Goal: Navigation & Orientation: Find specific page/section

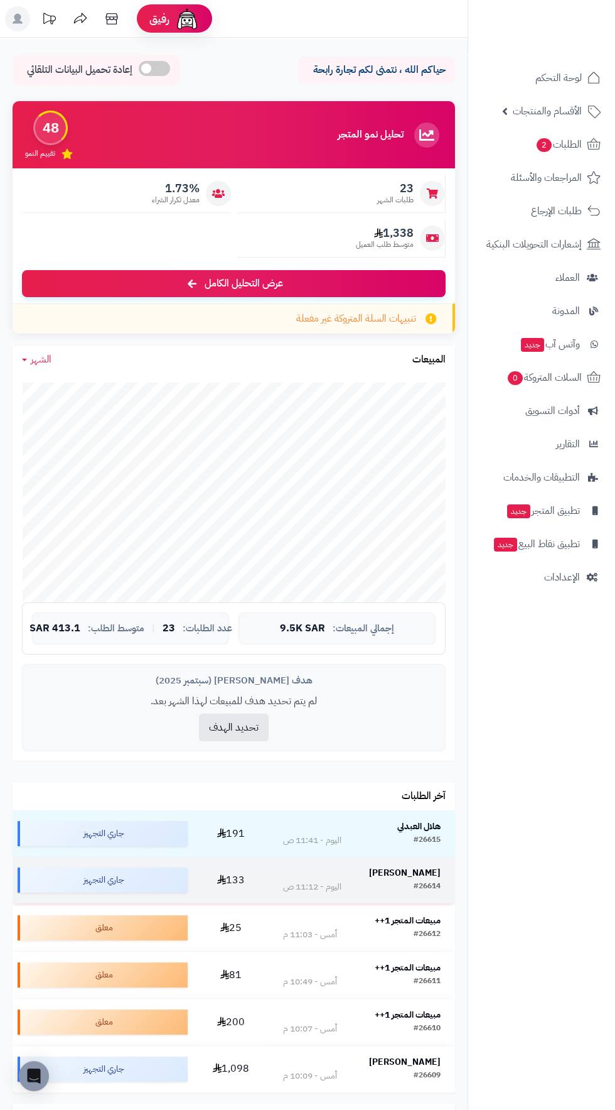
click at [406, 872] on strong "[PERSON_NAME]" at bounding box center [405, 872] width 72 height 13
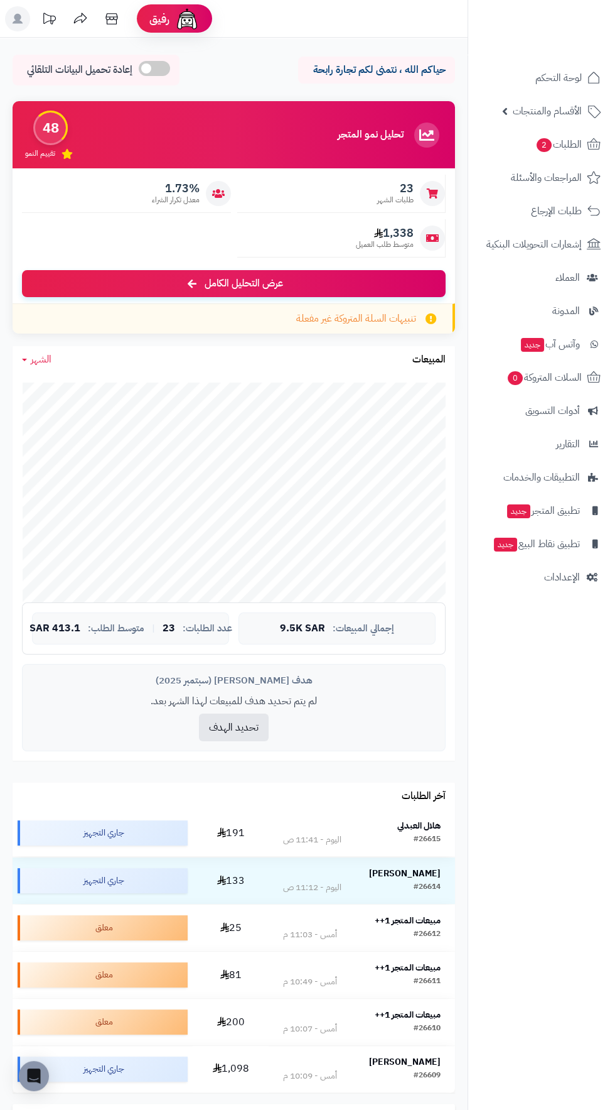
click at [436, 824] on strong "هلال العبدلي" at bounding box center [418, 825] width 43 height 13
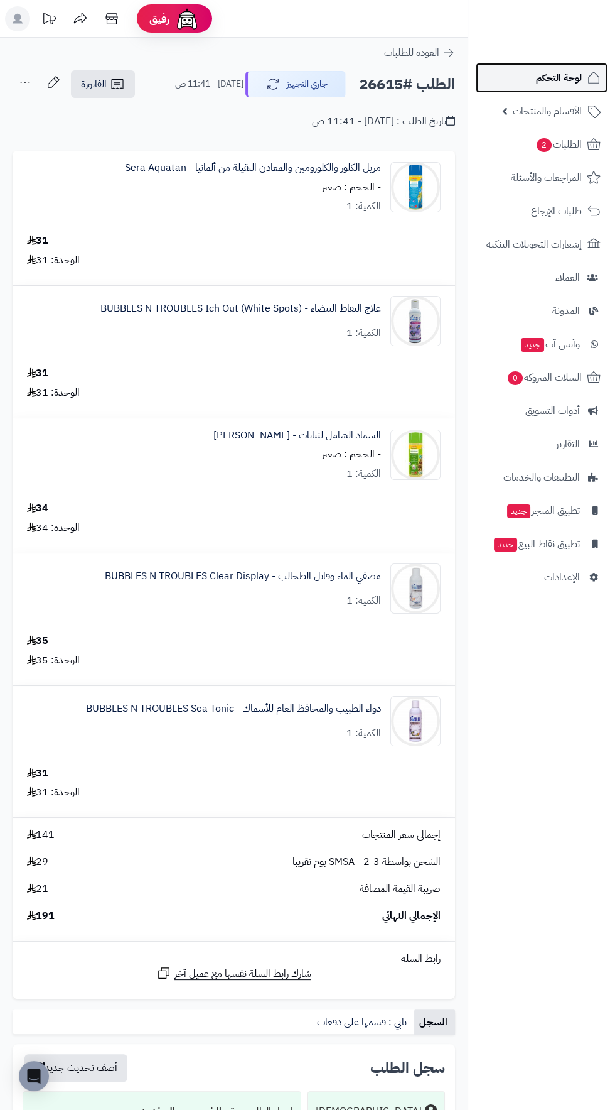
click at [553, 73] on span "لوحة التحكم" at bounding box center [559, 78] width 46 height 18
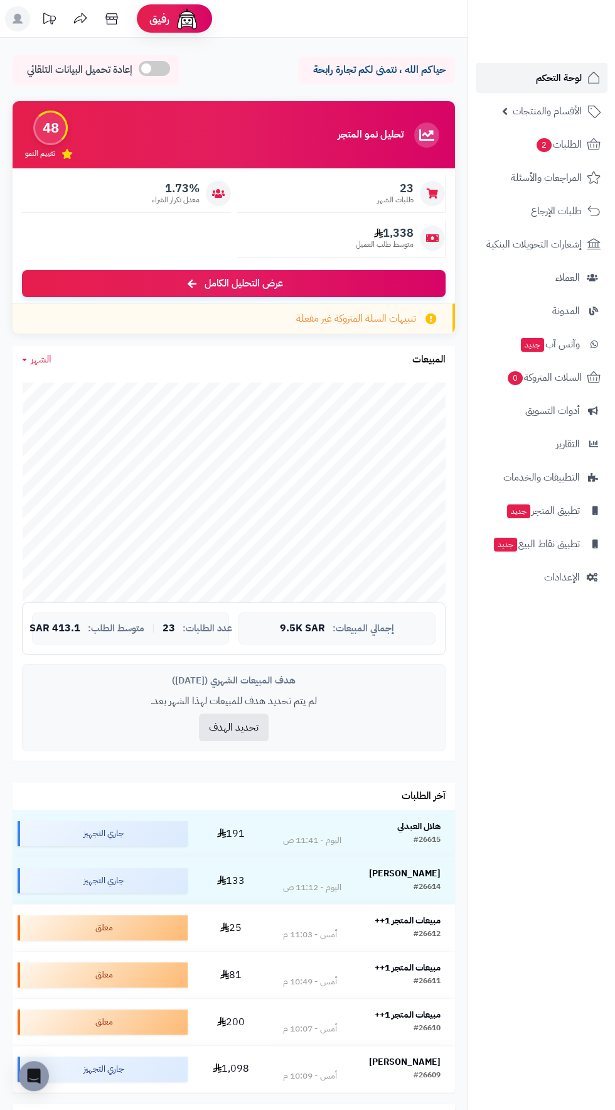
click at [570, 78] on span "لوحة التحكم" at bounding box center [559, 78] width 46 height 18
click at [553, 82] on span "لوحة التحكم" at bounding box center [559, 78] width 46 height 18
click at [571, 75] on span "لوحة التحكم" at bounding box center [559, 78] width 46 height 18
